Goal: Information Seeking & Learning: Learn about a topic

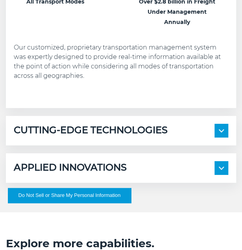
scroll to position [604, 0]
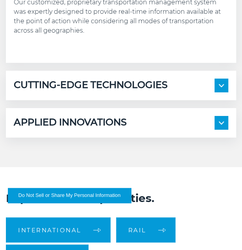
click at [222, 83] on span at bounding box center [221, 86] width 14 height 14
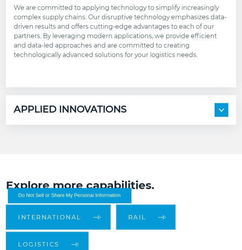
scroll to position [800, 0]
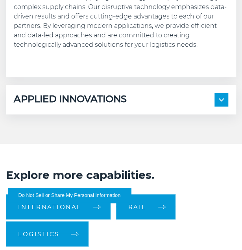
click at [216, 96] on span at bounding box center [221, 100] width 14 height 14
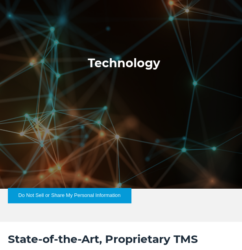
scroll to position [0, 0]
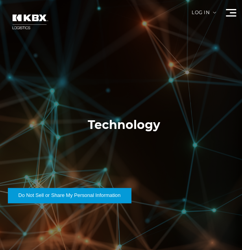
click at [229, 13] on div at bounding box center [231, 12] width 10 height 7
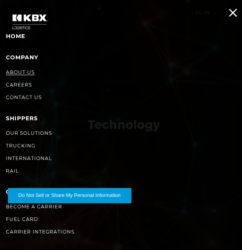
click at [26, 72] on link "About Us" at bounding box center [20, 72] width 29 height 6
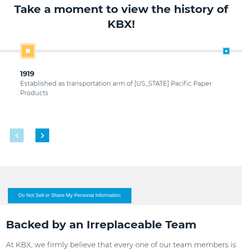
scroll to position [518, 0]
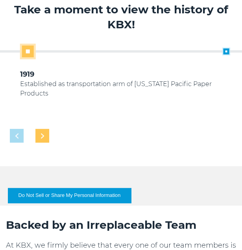
click at [42, 138] on img "Next slide" at bounding box center [42, 135] width 3 height 5
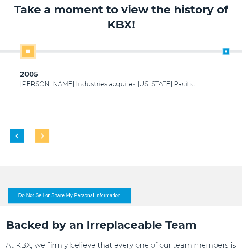
click at [42, 138] on img "Next slide" at bounding box center [42, 135] width 3 height 5
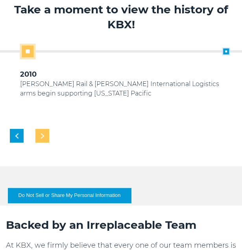
click at [42, 138] on img "Next slide" at bounding box center [42, 135] width 3 height 5
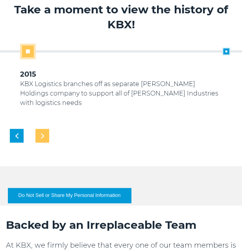
click at [42, 138] on img "Next slide" at bounding box center [42, 135] width 3 height 5
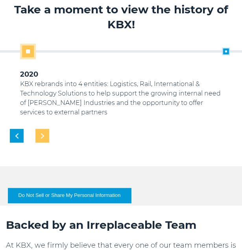
click at [42, 138] on img "Next slide" at bounding box center [42, 135] width 3 height 5
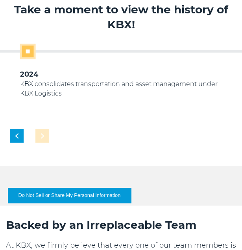
click at [42, 138] on div at bounding box center [29, 136] width 39 height 14
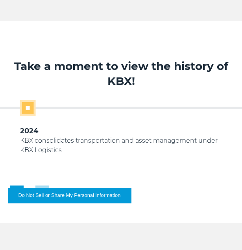
scroll to position [503, 0]
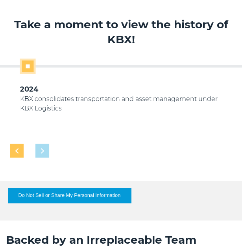
click at [17, 149] on img "Previous slide" at bounding box center [16, 150] width 3 height 5
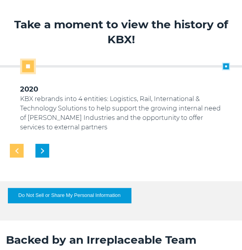
click at [17, 149] on img "Previous slide" at bounding box center [16, 150] width 3 height 5
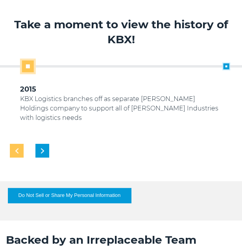
click at [17, 149] on img "Previous slide" at bounding box center [16, 150] width 3 height 5
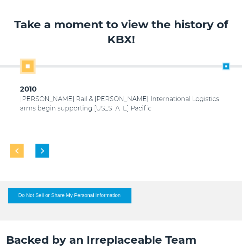
click at [17, 149] on img "Previous slide" at bounding box center [16, 150] width 3 height 5
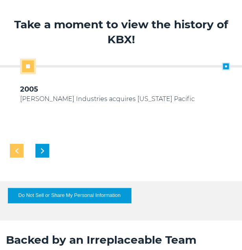
click at [17, 149] on img "Previous slide" at bounding box center [16, 150] width 3 height 5
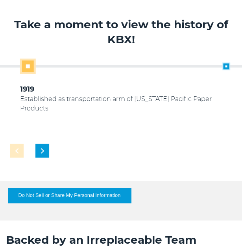
click at [17, 149] on div at bounding box center [29, 151] width 39 height 14
click at [42, 149] on img "Next slide" at bounding box center [42, 150] width 3 height 5
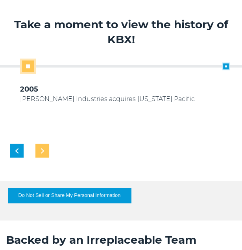
click at [42, 149] on img "Next slide" at bounding box center [42, 150] width 3 height 5
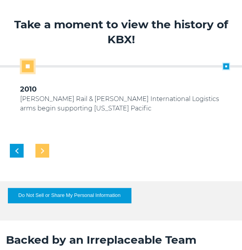
click at [42, 149] on img "Next slide" at bounding box center [42, 150] width 3 height 5
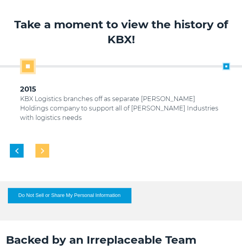
click at [42, 149] on img "Next slide" at bounding box center [42, 150] width 3 height 5
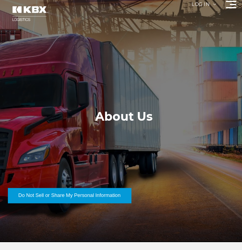
scroll to position [0, 0]
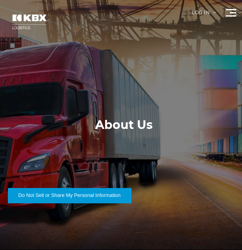
click at [229, 17] on div at bounding box center [124, 125] width 248 height 250
click at [229, 14] on div at bounding box center [231, 12] width 10 height 7
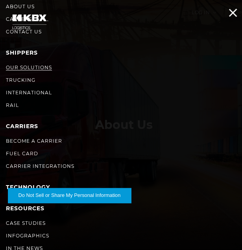
scroll to position [88, 0]
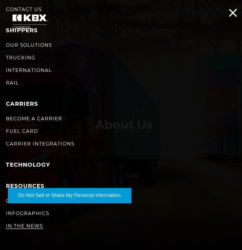
click at [18, 225] on link "In The News" at bounding box center [24, 226] width 37 height 6
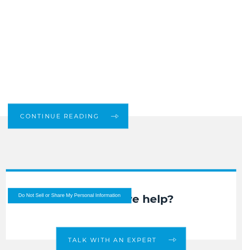
scroll to position [899, 0]
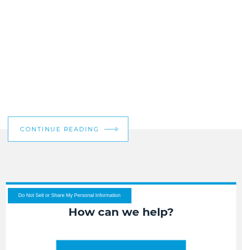
click at [111, 125] on link "Continue Reading" at bounding box center [68, 128] width 120 height 25
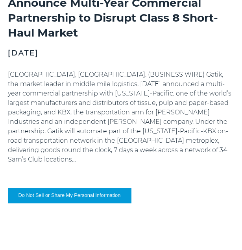
scroll to position [687, 0]
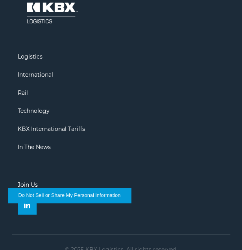
scroll to position [1243, 0]
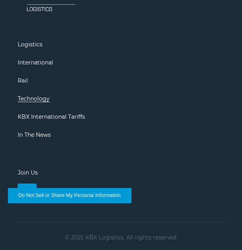
click at [38, 95] on link "Technology" at bounding box center [34, 98] width 32 height 7
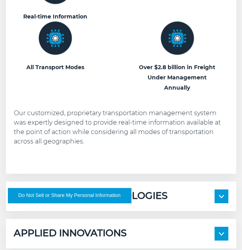
scroll to position [575, 0]
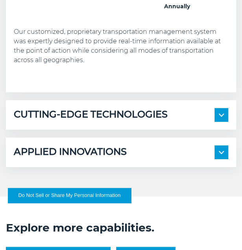
click at [224, 114] on span at bounding box center [221, 115] width 14 height 14
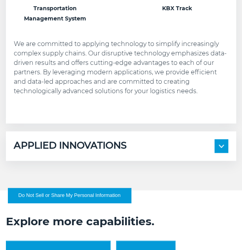
scroll to position [755, 0]
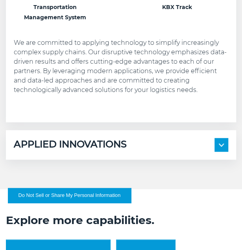
click at [219, 145] on img at bounding box center [221, 145] width 5 height 3
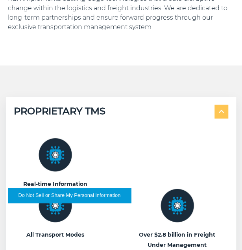
scroll to position [323, 0]
